Goal: Information Seeking & Learning: Learn about a topic

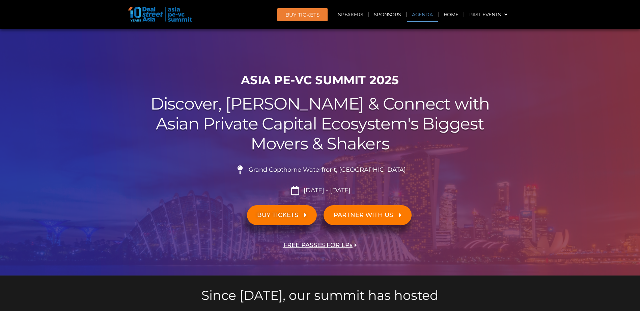
click at [428, 15] on link "Agenda" at bounding box center [422, 15] width 31 height 16
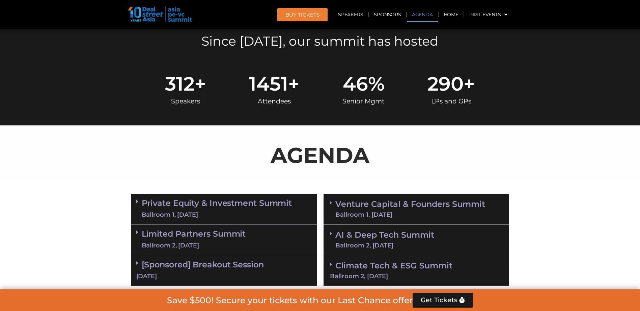
scroll to position [353, 0]
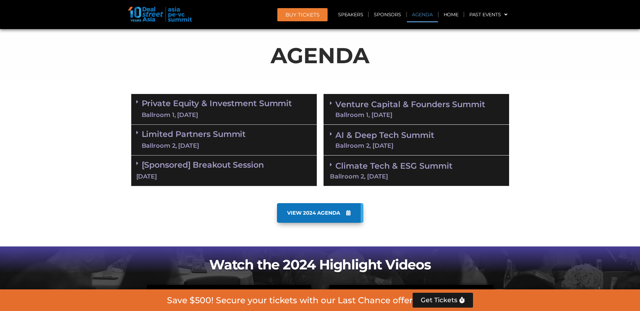
click at [186, 102] on link "Private Equity & Investment Summit Ballroom 1, [DATE]" at bounding box center [217, 109] width 151 height 20
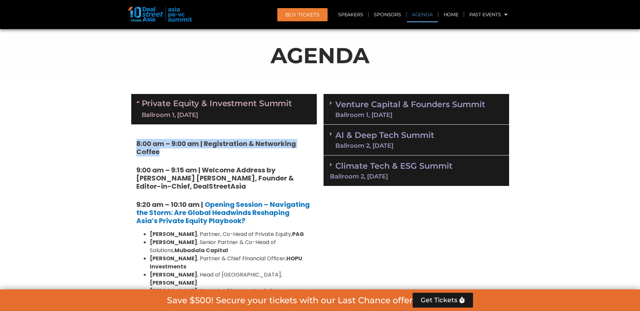
drag, startPoint x: 135, startPoint y: 143, endPoint x: 253, endPoint y: 155, distance: 118.7
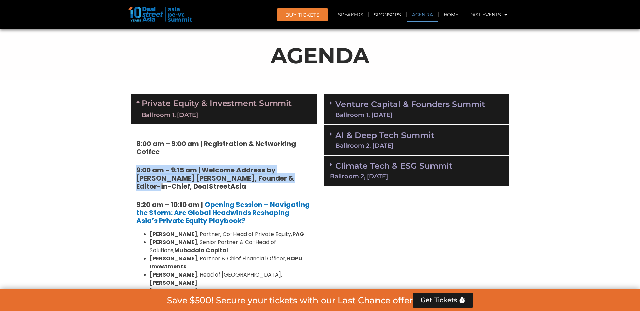
drag, startPoint x: 164, startPoint y: 169, endPoint x: 290, endPoint y: 179, distance: 126.3
click at [290, 179] on h5 "9:00 am – 9:15 am | Welcome Address by [PERSON_NAME] [PERSON_NAME], Founder & E…" at bounding box center [224, 178] width 176 height 24
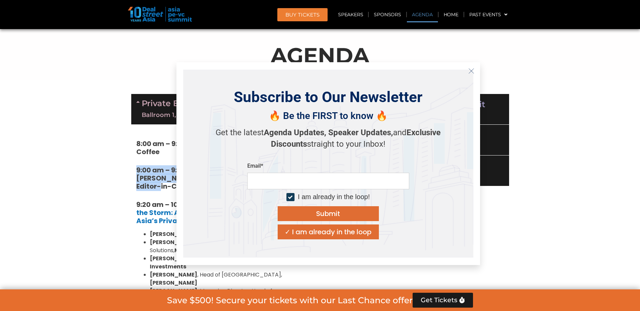
click at [473, 70] on icon "Close" at bounding box center [471, 71] width 6 height 6
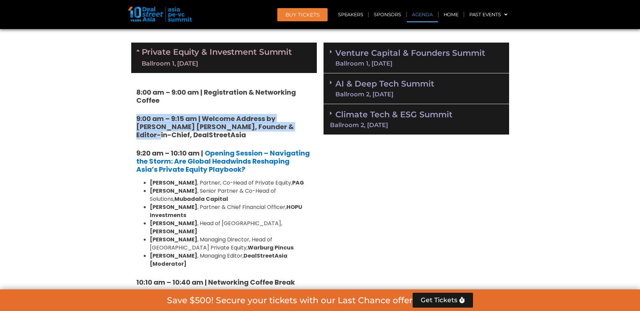
scroll to position [421, 0]
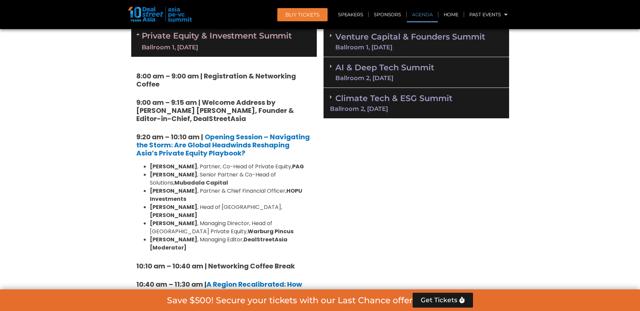
click at [369, 113] on div "Climate Tech & ESG Summit Ballroom 2, [DATE]" at bounding box center [417, 103] width 186 height 31
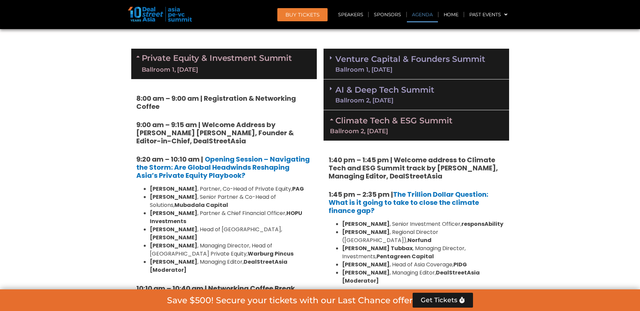
scroll to position [387, 0]
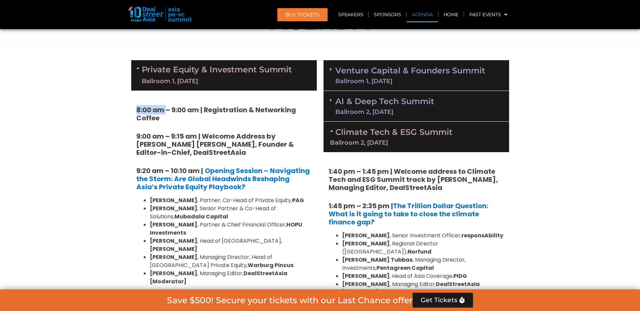
drag, startPoint x: 137, startPoint y: 107, endPoint x: 168, endPoint y: 110, distance: 30.6
click at [168, 110] on strong "8:00 am – 9:00 am | Registration & Networking Coffee" at bounding box center [216, 114] width 160 height 18
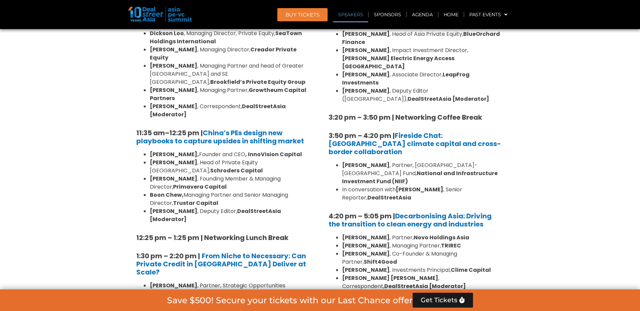
scroll to position [758, 0]
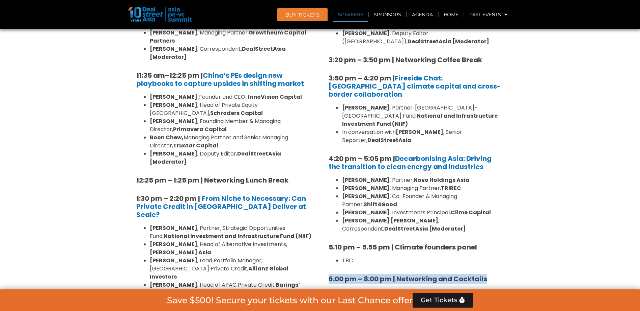
drag, startPoint x: 328, startPoint y: 230, endPoint x: 511, endPoint y: 230, distance: 182.9
click at [511, 230] on div "Venture Capital & Founders​ Summit Ballroom 1, [DATE] 8:00 am – 9:00 am | Regis…" at bounding box center [416, 259] width 192 height 1148
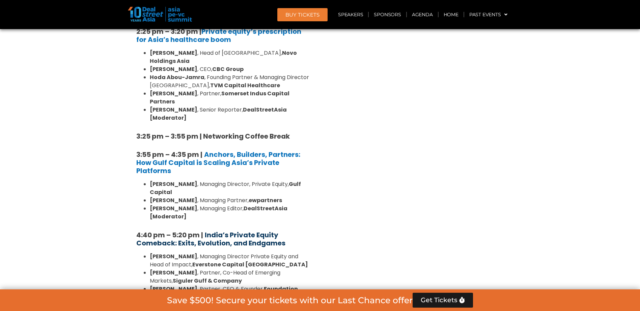
scroll to position [1231, 0]
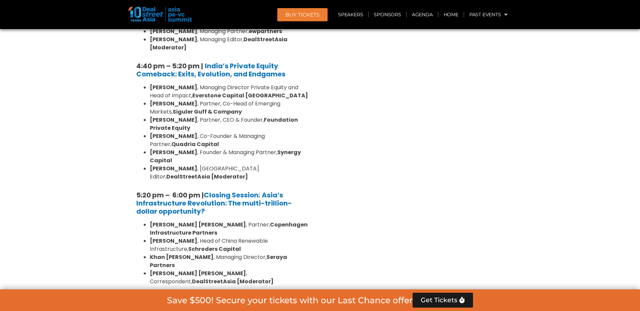
click at [214, 301] on link "Limited Partners [GEOGRAPHIC_DATA] 2, [DATE]" at bounding box center [194, 311] width 104 height 20
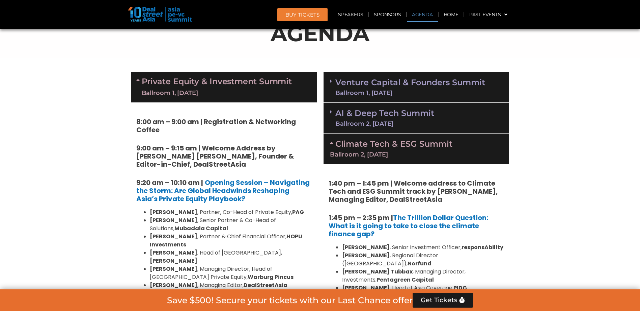
scroll to position [387, 0]
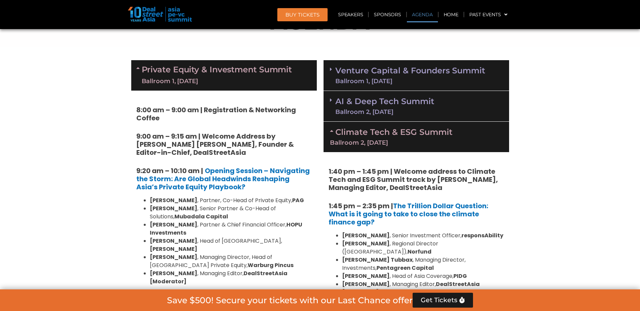
click at [216, 72] on link "Private Equity & Investment Summit Ballroom 1, [DATE]" at bounding box center [217, 75] width 151 height 20
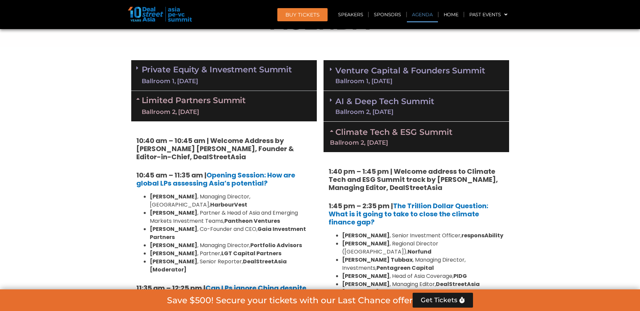
click at [239, 108] on div "Ballroom 2, [DATE]" at bounding box center [194, 112] width 104 height 8
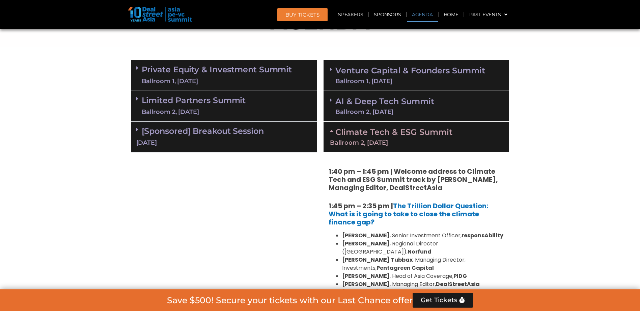
click at [191, 85] on div "Private Equity & Investment Summit Ballroom 1, [DATE]" at bounding box center [224, 75] width 186 height 31
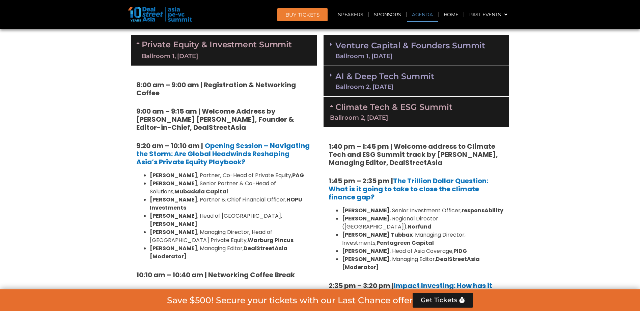
scroll to position [455, 0]
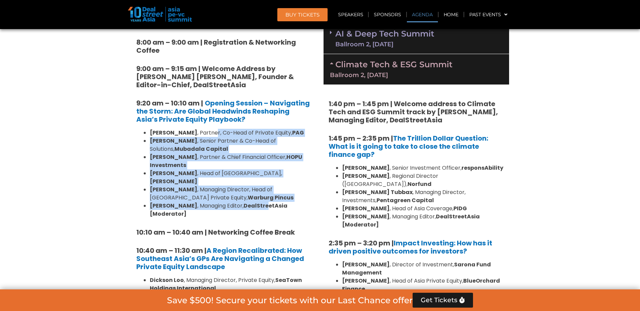
drag, startPoint x: 216, startPoint y: 133, endPoint x: 256, endPoint y: 194, distance: 73.0
click at [256, 194] on ul "[PERSON_NAME] , Partner, Co-Head of Private Equity, PAG [PERSON_NAME] , Senior …" at bounding box center [224, 173] width 176 height 89
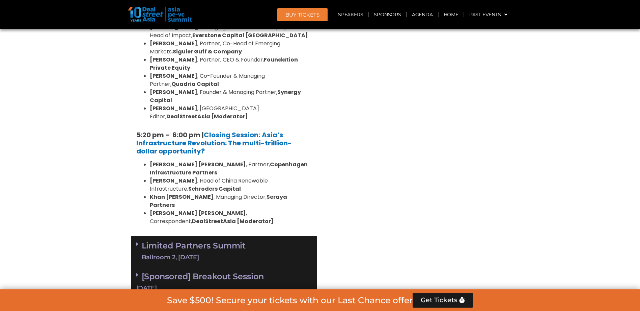
scroll to position [1298, 0]
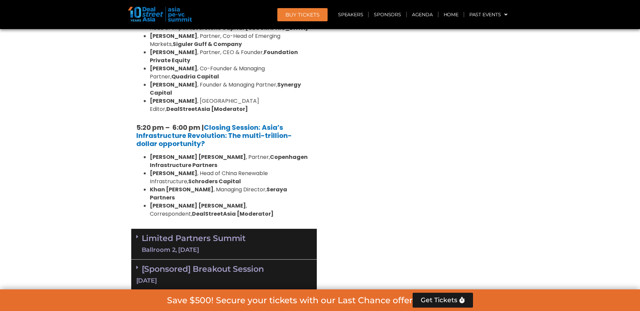
click at [194, 234] on link "Limited Partners [GEOGRAPHIC_DATA] 2, [DATE]" at bounding box center [194, 244] width 104 height 20
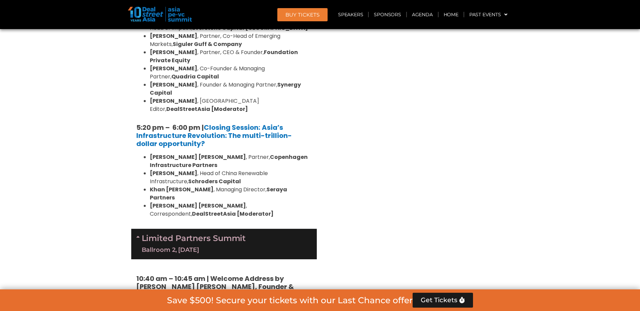
click at [226, 245] on div "Ballroom 2, [DATE]" at bounding box center [194, 249] width 104 height 8
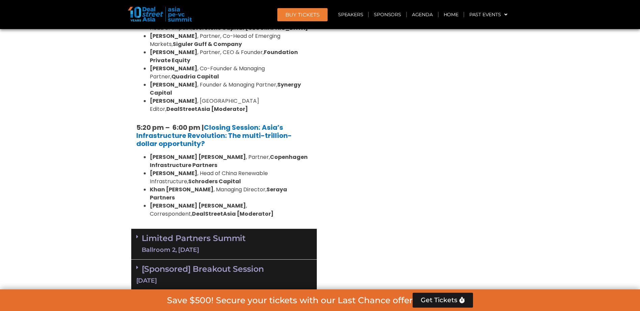
click at [210, 234] on link "Limited Partners [GEOGRAPHIC_DATA] 2, [DATE]" at bounding box center [194, 244] width 104 height 20
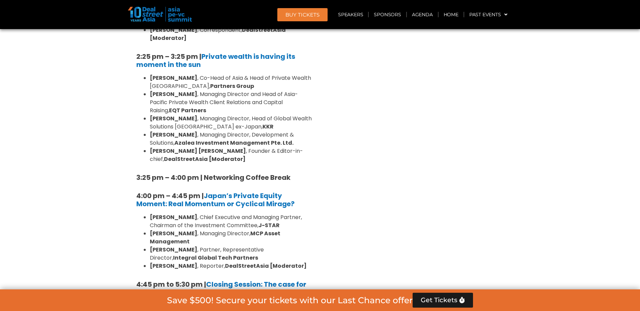
scroll to position [1906, 0]
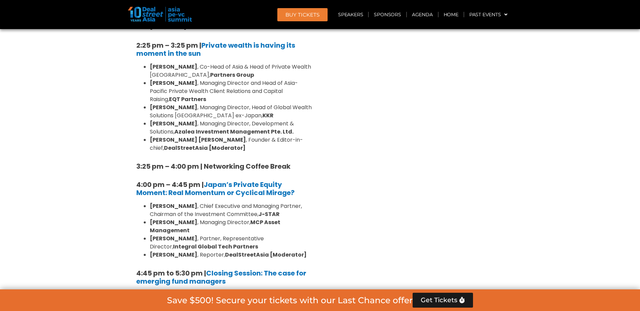
drag, startPoint x: 295, startPoint y: 188, endPoint x: 135, endPoint y: 185, distance: 159.7
click at [135, 185] on div "10:40 am – 10:45 am | Welcome Address by [PERSON_NAME] [PERSON_NAME], Founder &…" at bounding box center [224, 9] width 186 height 717
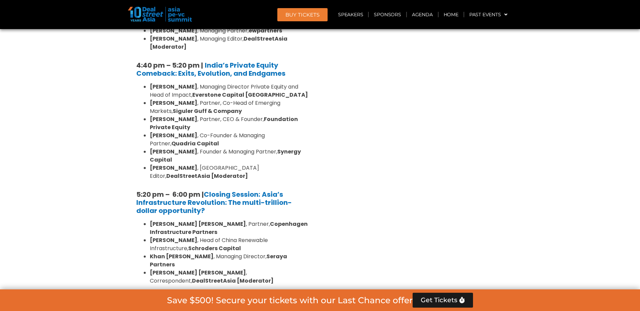
scroll to position [1231, 0]
click at [223, 301] on link "Limited Partners [GEOGRAPHIC_DATA] 2, [DATE]" at bounding box center [194, 311] width 104 height 20
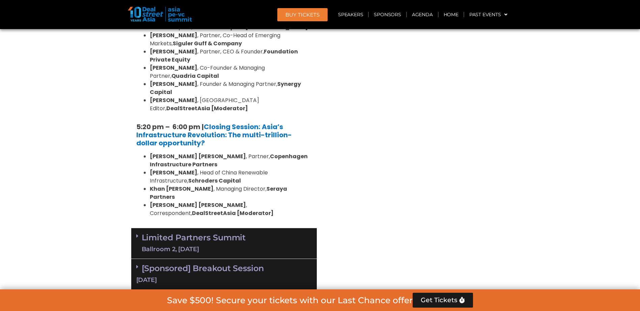
scroll to position [1298, 0]
click at [232, 264] on link "[Sponsored] Breakout Session [DATE]" at bounding box center [224, 274] width 176 height 21
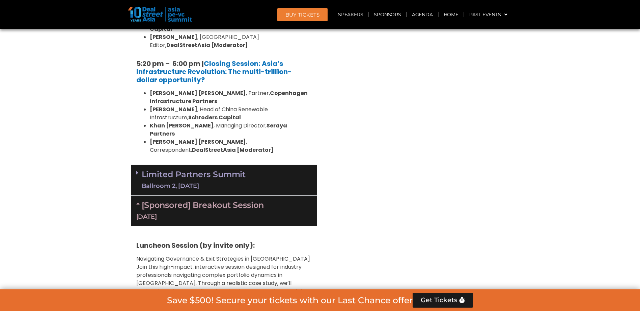
scroll to position [1366, 0]
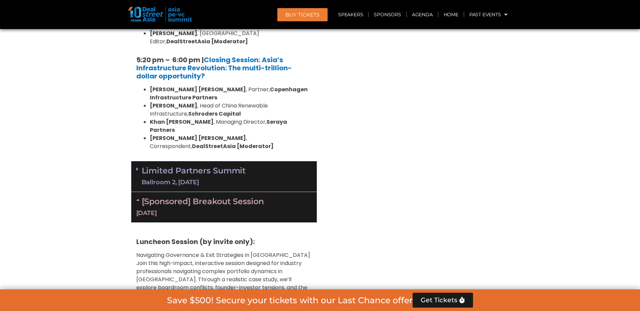
click at [269, 209] on div "[DATE]" at bounding box center [224, 213] width 176 height 8
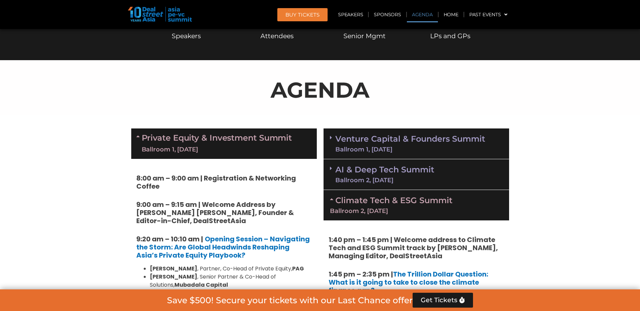
scroll to position [320, 0]
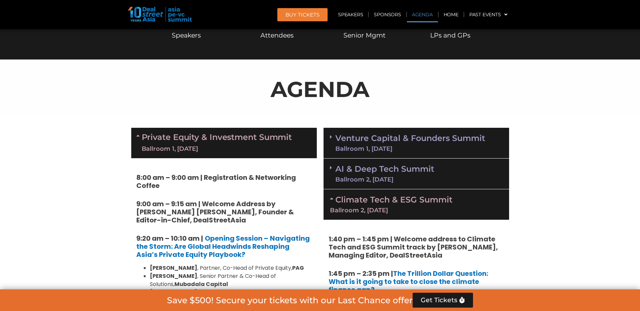
click at [376, 207] on div "Ballroom 2, [DATE]" at bounding box center [416, 210] width 173 height 6
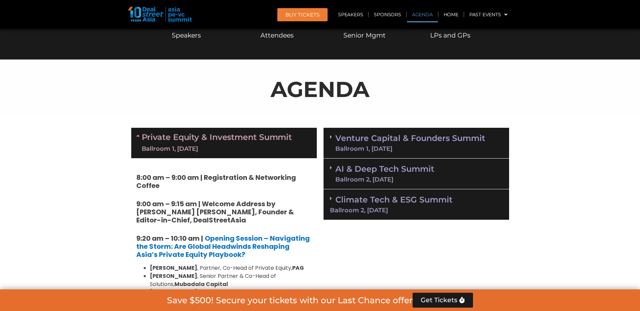
click at [408, 145] on link "Venture Capital & Founders​ Summit Ballroom 1, [DATE]" at bounding box center [411, 143] width 150 height 18
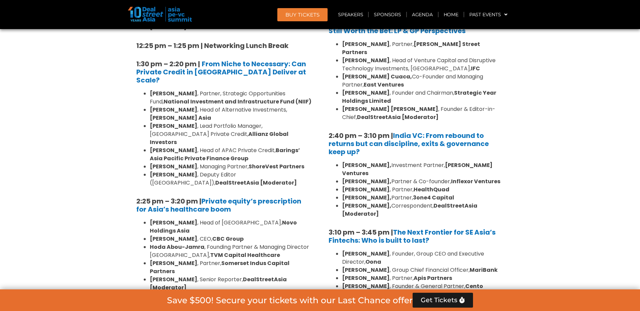
scroll to position [893, 0]
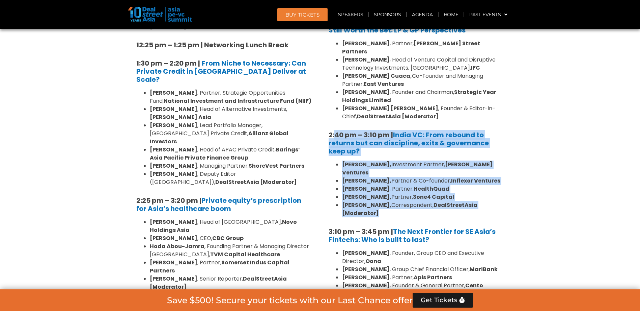
drag, startPoint x: 472, startPoint y: 181, endPoint x: 336, endPoint y: 109, distance: 154.2
click at [336, 109] on div "8:00 am – 9:00 am | Registration & Networking Coffee 9:00 am – 9:15 am | Welcom…" at bounding box center [417, 15] width 176 height 833
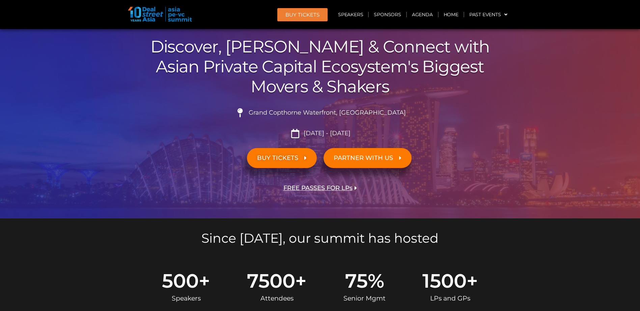
scroll to position [0, 0]
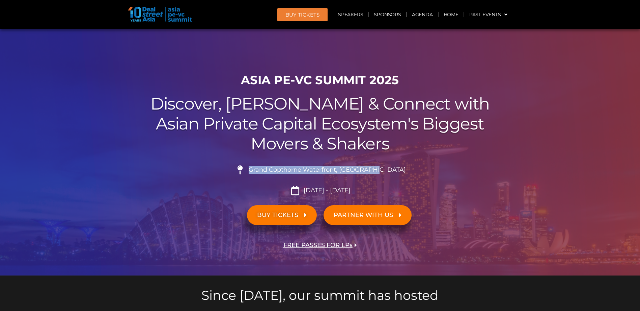
drag, startPoint x: 391, startPoint y: 170, endPoint x: 267, endPoint y: 170, distance: 123.5
click at [267, 170] on li "Grand Copthorne Waterfront, [GEOGRAPHIC_DATA]​" at bounding box center [320, 172] width 378 height 15
copy span "Grand Copthorne Waterfront, [GEOGRAPHIC_DATA]​"
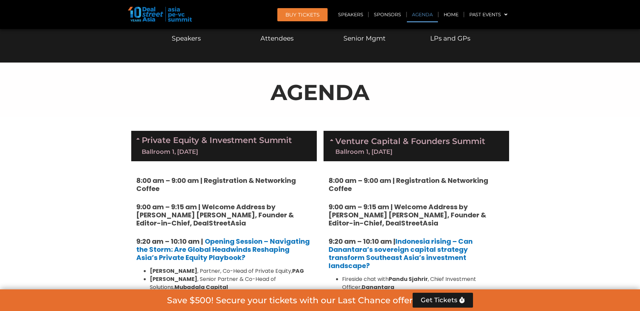
scroll to position [304, 0]
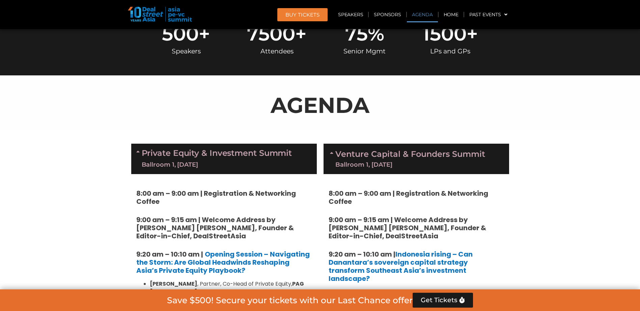
click at [238, 158] on link "Private Equity & Investment Summit Ballroom 1, [DATE]" at bounding box center [217, 159] width 151 height 20
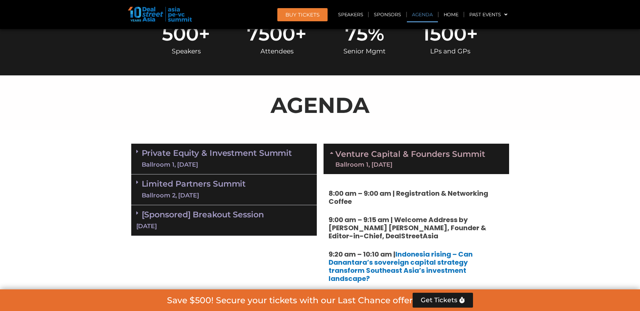
click at [238, 158] on link "Private Equity & Investment Summit Ballroom 1, [DATE]" at bounding box center [217, 159] width 151 height 20
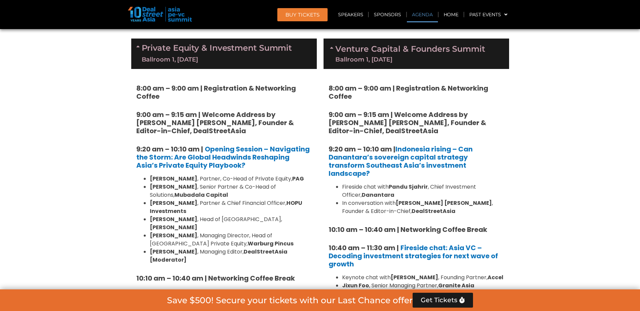
scroll to position [439, 0]
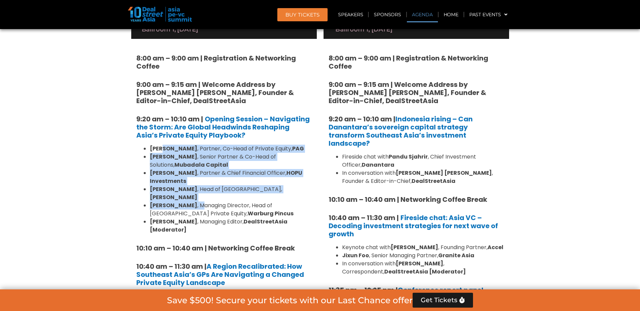
drag, startPoint x: 161, startPoint y: 148, endPoint x: 203, endPoint y: 193, distance: 61.6
click at [203, 193] on ul "[PERSON_NAME] , Partner, Co-Head of Private Equity, PAG [PERSON_NAME] , Senior …" at bounding box center [224, 188] width 176 height 89
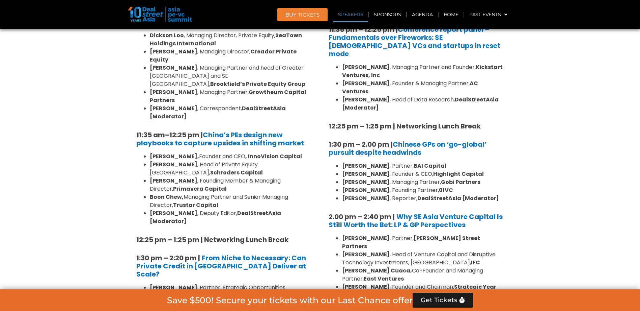
scroll to position [709, 0]
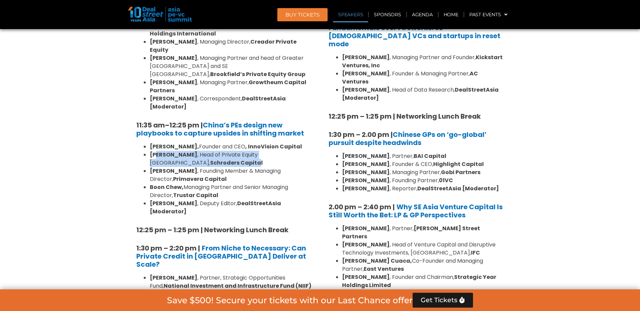
drag, startPoint x: 157, startPoint y: 123, endPoint x: 302, endPoint y: 120, distance: 145.5
click at [302, 151] on li "[PERSON_NAME] , Head of Private Equity [GEOGRAPHIC_DATA], Schroders Capital" at bounding box center [231, 159] width 162 height 16
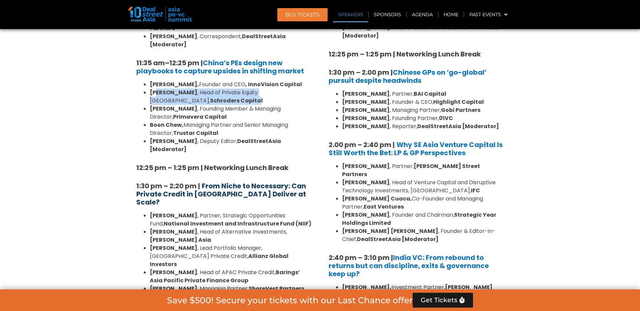
scroll to position [776, 0]
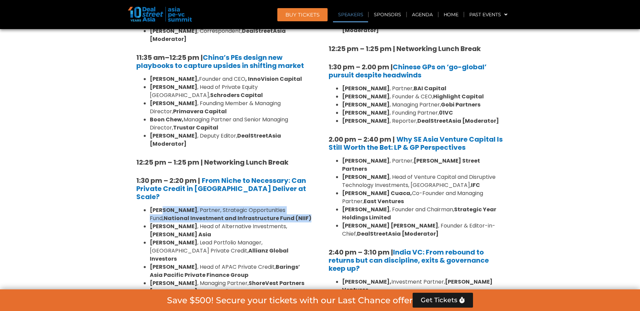
drag, startPoint x: 159, startPoint y: 152, endPoint x: 300, endPoint y: 158, distance: 140.5
click at [300, 206] on li "[PERSON_NAME] , Partner, Strategic Opportunities Fund, National Investment and …" at bounding box center [231, 214] width 162 height 16
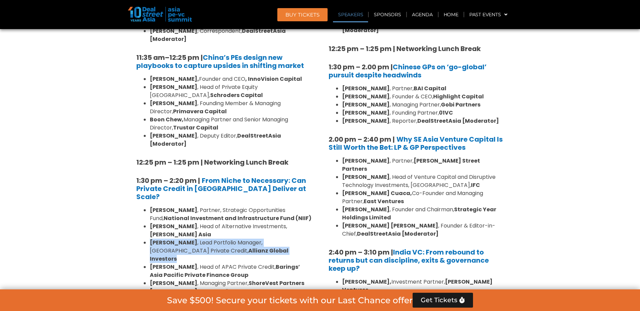
drag, startPoint x: 216, startPoint y: 185, endPoint x: 143, endPoint y: 178, distance: 72.9
click at [150, 238] on li "[PERSON_NAME] , Lead Portfolio Manager, [GEOGRAPHIC_DATA] Private Credit, Allia…" at bounding box center [231, 250] width 162 height 24
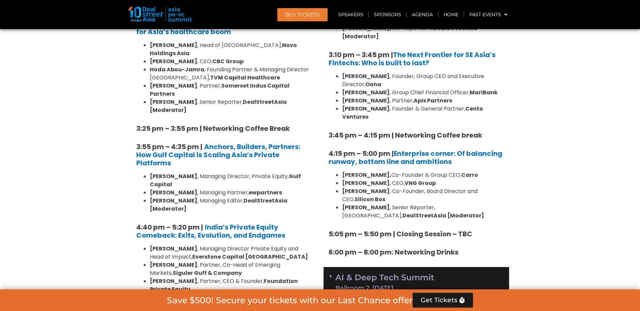
scroll to position [1080, 0]
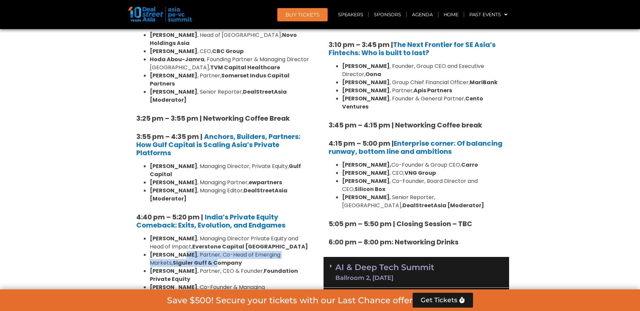
drag, startPoint x: 218, startPoint y: 160, endPoint x: 184, endPoint y: 152, distance: 35.0
click at [184, 250] on li "[PERSON_NAME] , Partner, Co-Head of Emerging Markets, Siguler Guff & Company" at bounding box center [231, 258] width 162 height 16
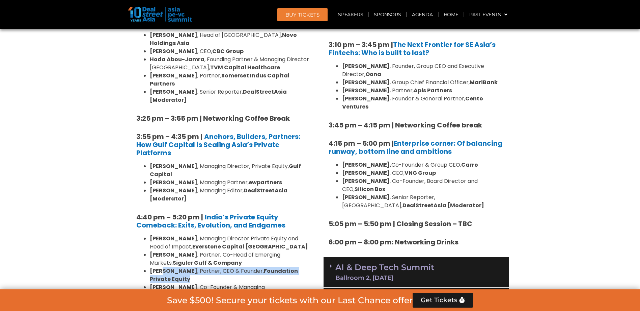
drag, startPoint x: 184, startPoint y: 152, endPoint x: 164, endPoint y: 164, distance: 23.3
click at [164, 267] on li "[PERSON_NAME] , Partner, CEO & Founder, Foundation Private Equity" at bounding box center [231, 275] width 162 height 16
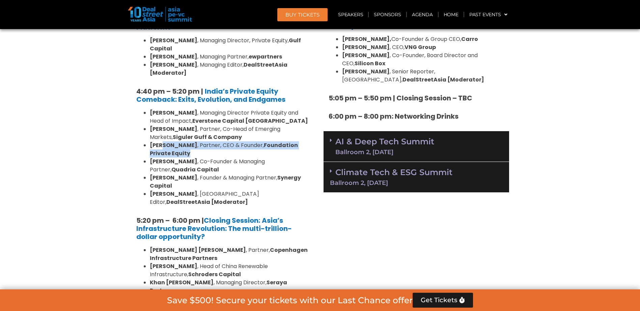
scroll to position [1215, 0]
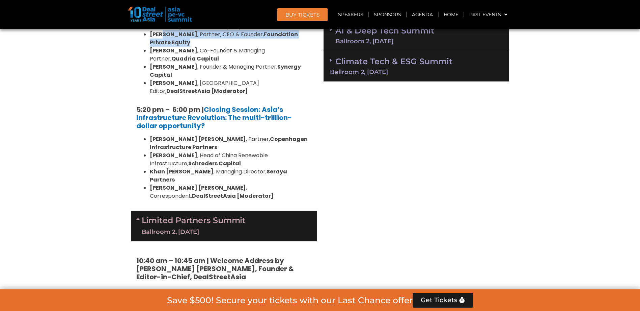
scroll to position [1384, 0]
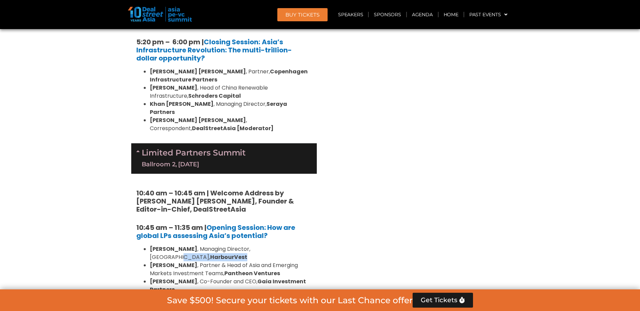
drag, startPoint x: 263, startPoint y: 137, endPoint x: 300, endPoint y: 137, distance: 37.8
click at [300, 245] on li "[PERSON_NAME] , Managing Director, [GEOGRAPHIC_DATA], HarbourVest" at bounding box center [231, 253] width 162 height 16
drag, startPoint x: 260, startPoint y: 153, endPoint x: 198, endPoint y: 148, distance: 61.9
click at [198, 261] on li "[PERSON_NAME] , Partner & Head of Asia and Emerging Markets Investment Teams, P…" at bounding box center [231, 269] width 162 height 16
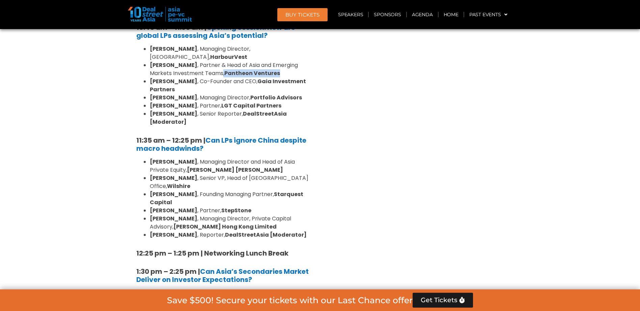
scroll to position [1586, 0]
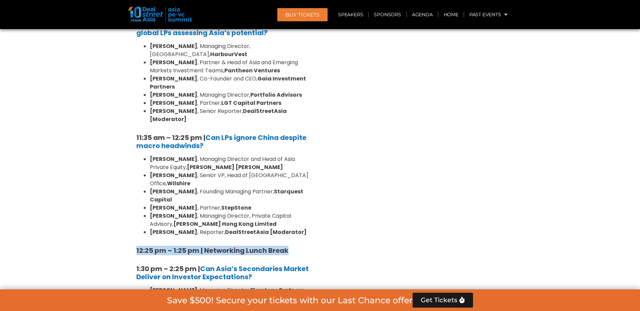
drag, startPoint x: 292, startPoint y: 110, endPoint x: 120, endPoint y: 108, distance: 172.2
drag, startPoint x: 288, startPoint y: 179, endPoint x: 165, endPoint y: 165, distance: 123.6
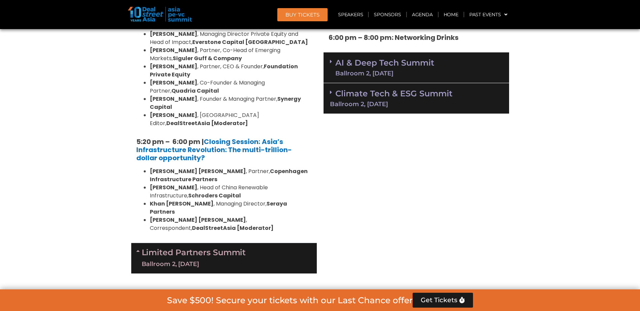
scroll to position [1249, 0]
